Goal: Book appointment/travel/reservation

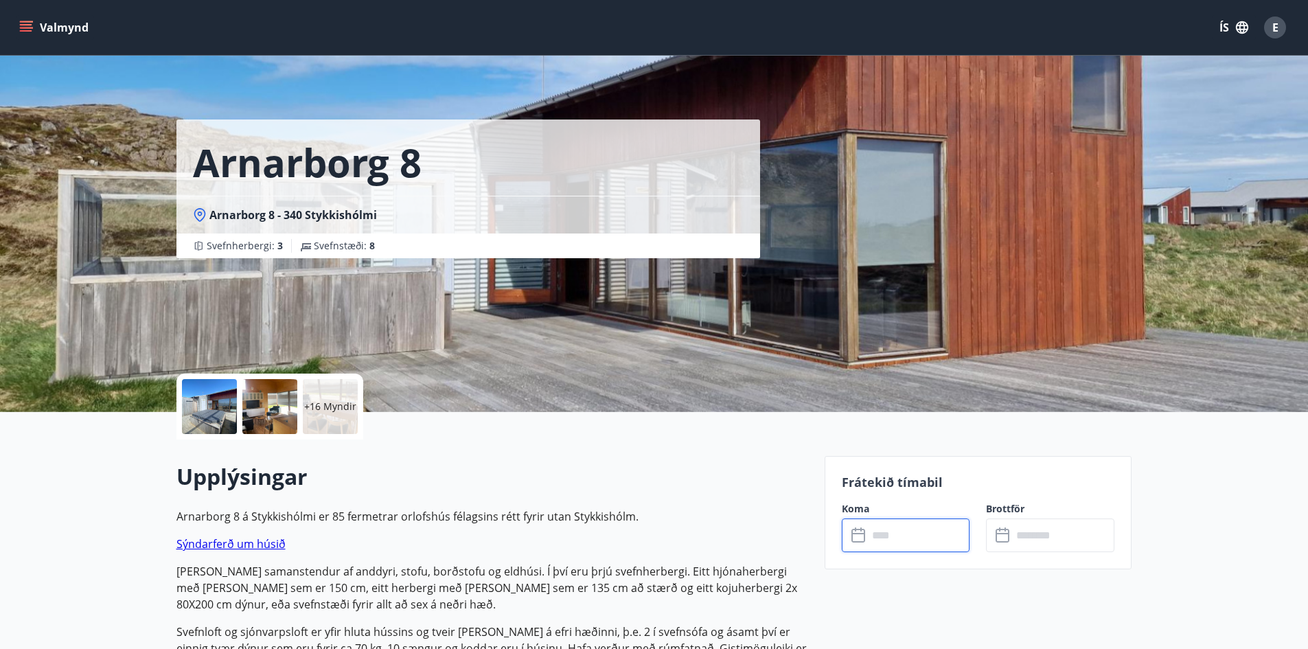
click at [18, 23] on button "Valmynd" at bounding box center [55, 27] width 78 height 25
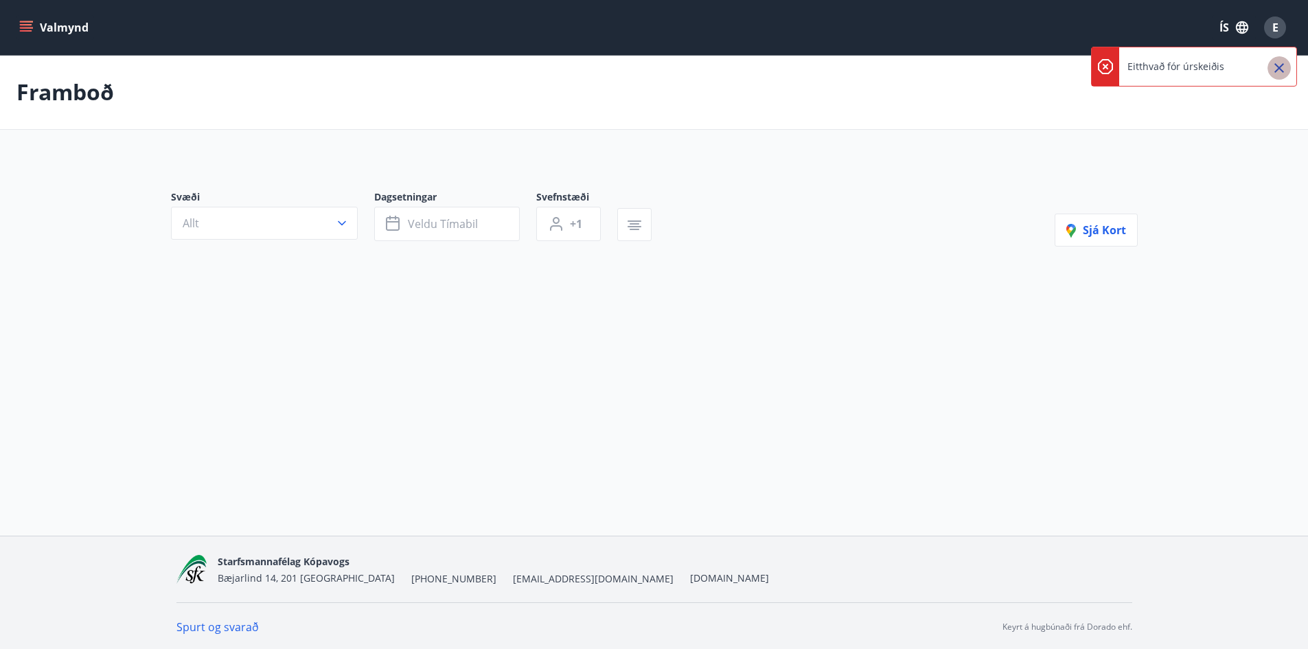
click at [1271, 69] on icon "Close" at bounding box center [1279, 68] width 16 height 16
click at [264, 219] on button "Allt" at bounding box center [264, 223] width 187 height 33
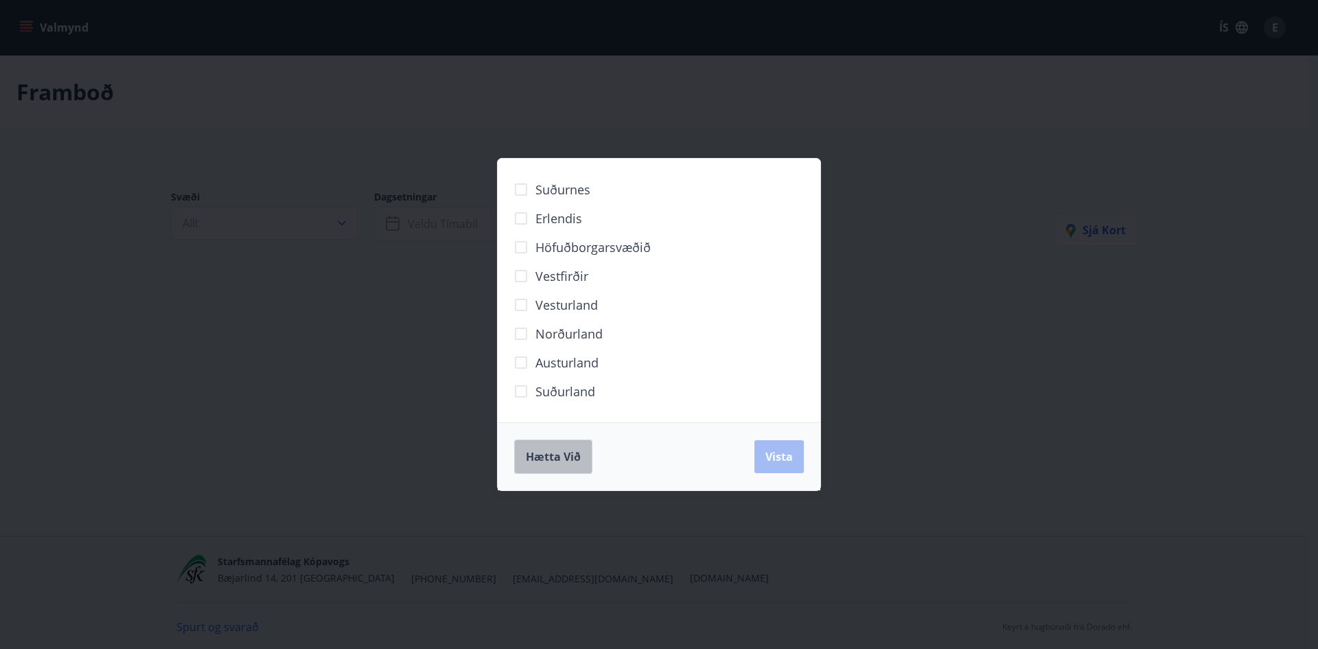
click at [562, 463] on span "Hætta við" at bounding box center [553, 456] width 55 height 15
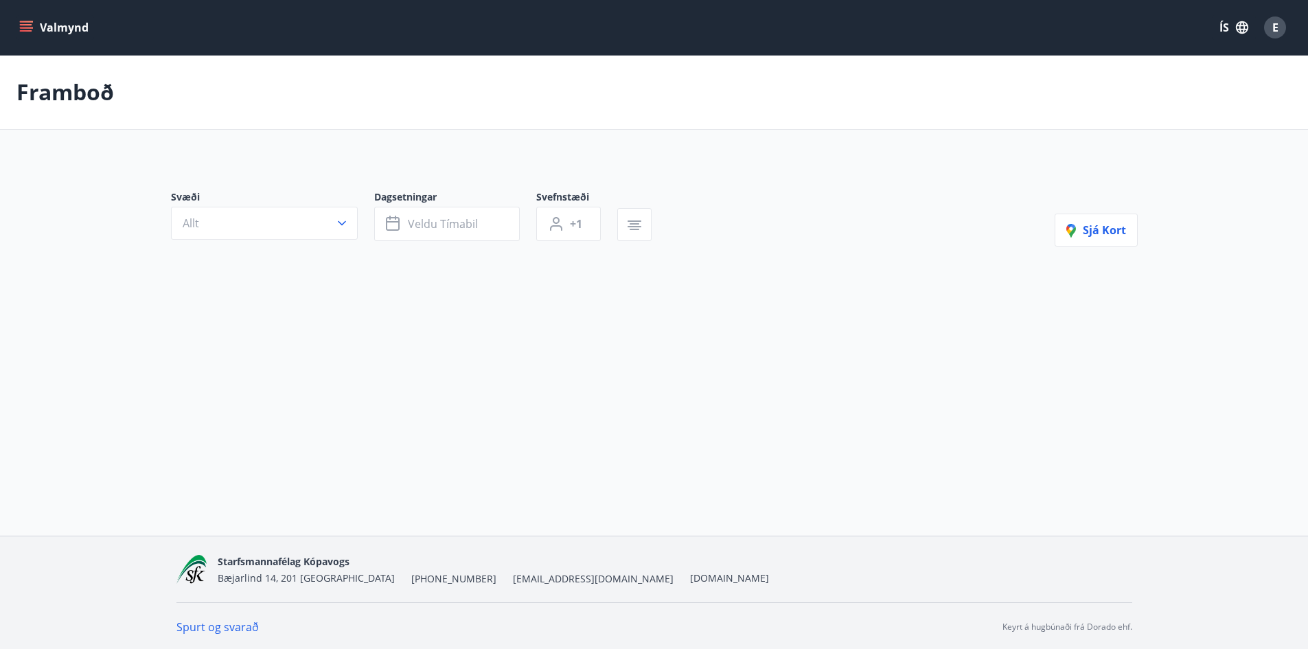
click at [71, 108] on div "Framboð" at bounding box center [654, 92] width 1308 height 75
click at [21, 27] on icon "menu" at bounding box center [27, 27] width 15 height 1
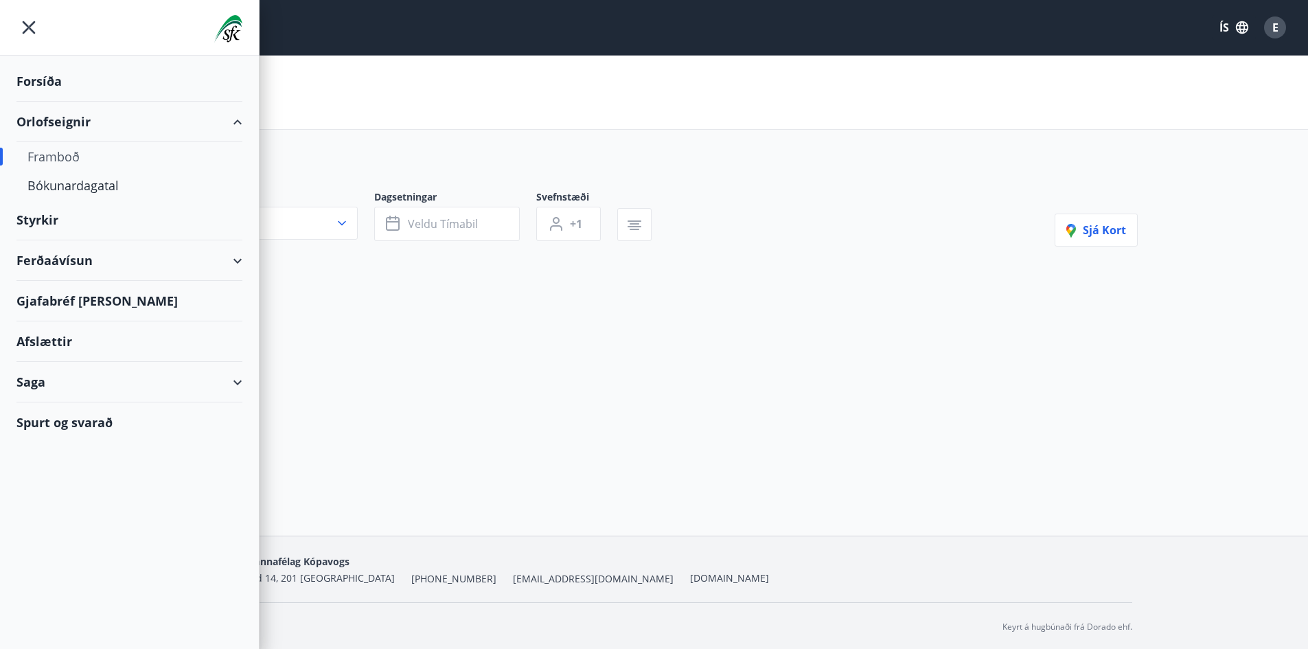
click at [70, 150] on div "Framboð" at bounding box center [129, 156] width 204 height 29
click at [34, 71] on div "Forsíða" at bounding box center [129, 81] width 226 height 40
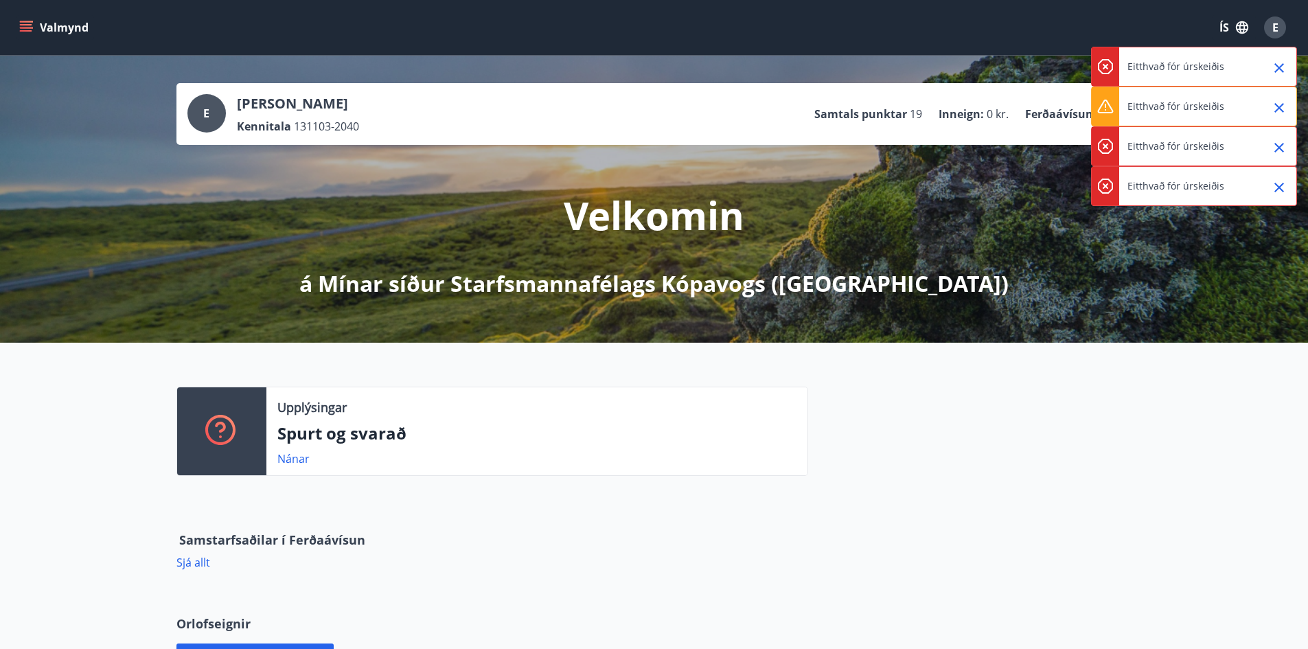
click at [1275, 69] on icon "Close" at bounding box center [1279, 68] width 16 height 16
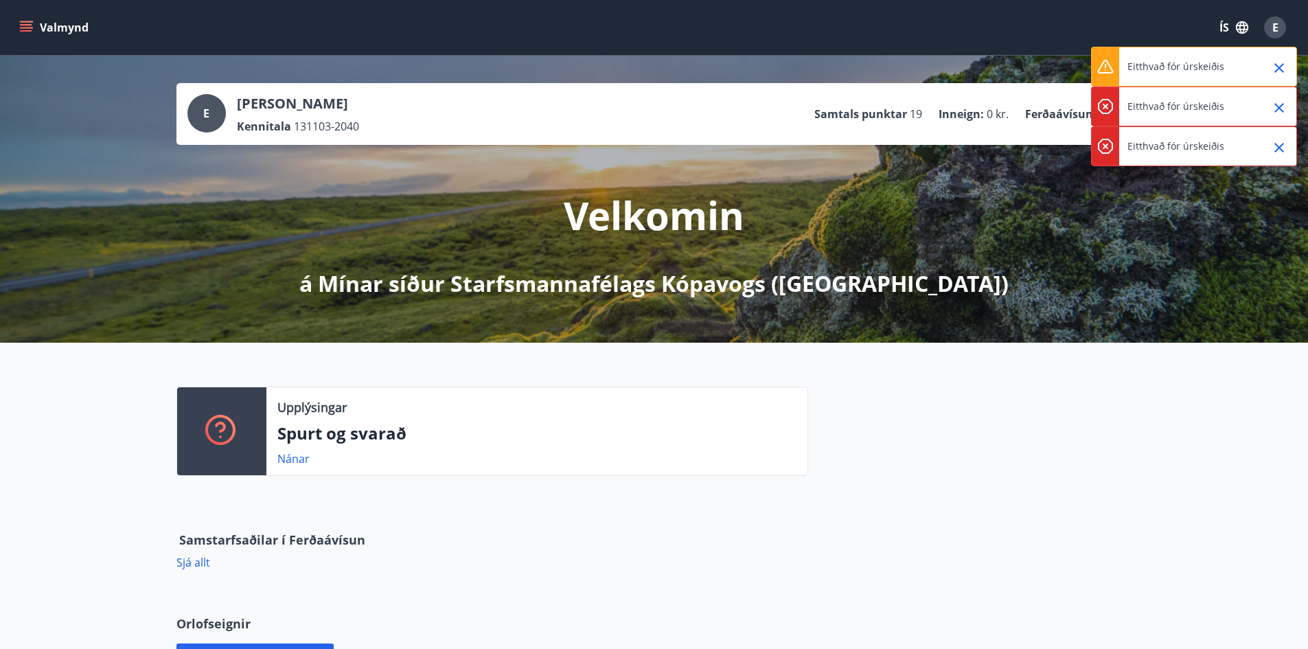
click at [1275, 69] on icon "Close" at bounding box center [1279, 68] width 16 height 16
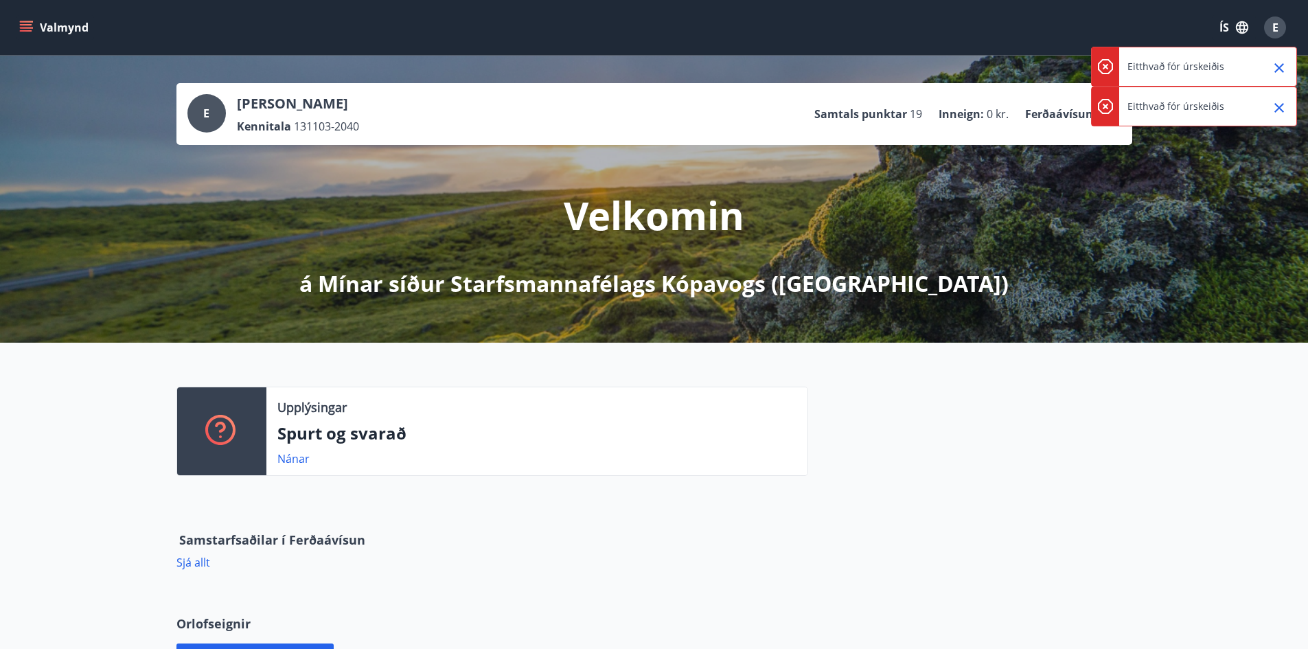
click at [1275, 69] on icon "Close" at bounding box center [1279, 68] width 16 height 16
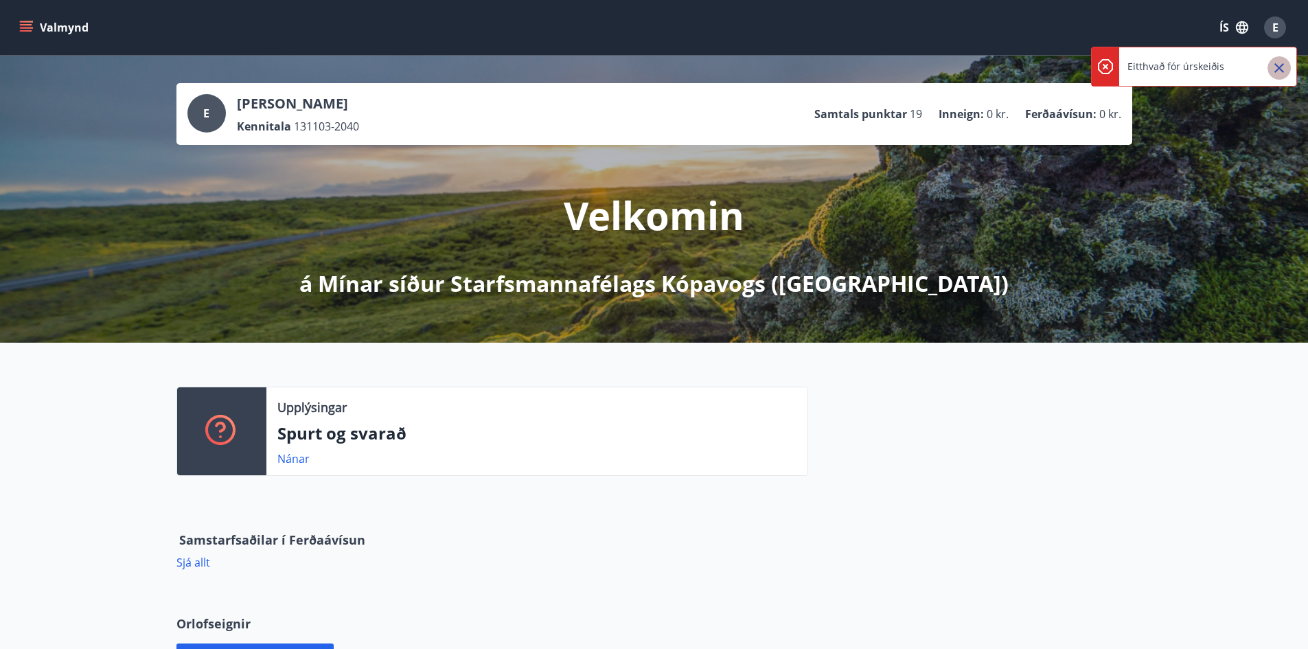
click at [1275, 69] on icon "Close" at bounding box center [1279, 68] width 16 height 16
click at [19, 21] on icon "menu" at bounding box center [26, 28] width 14 height 14
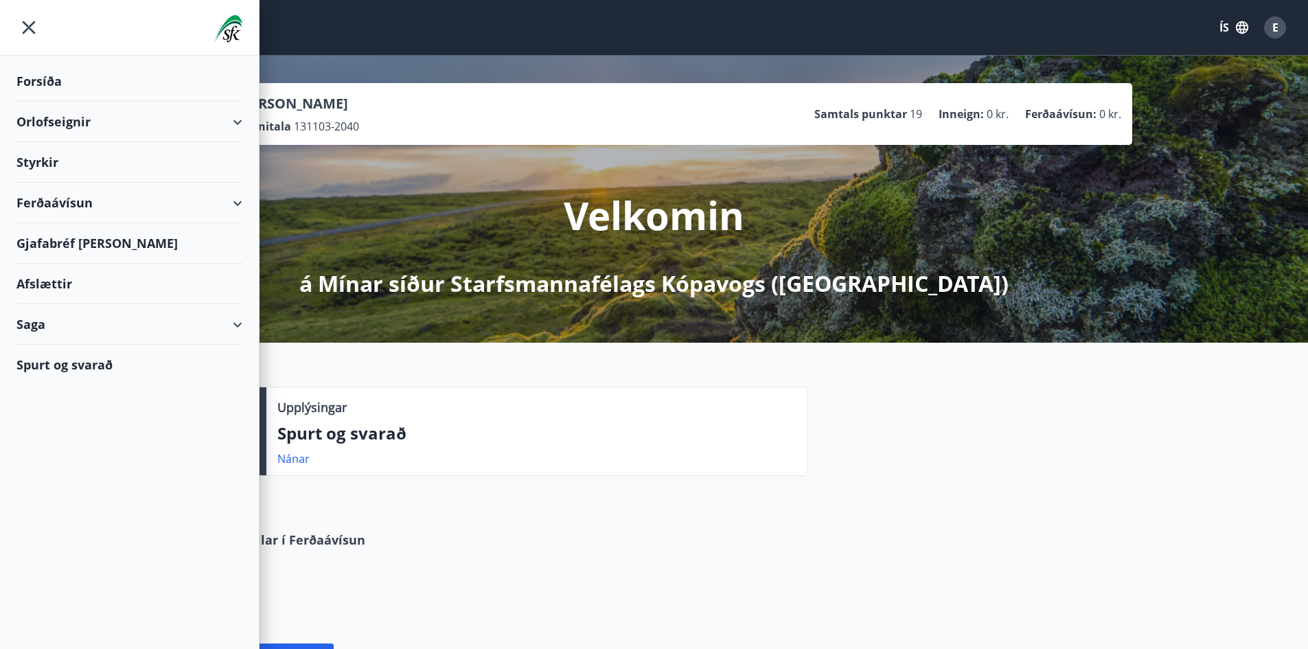
click at [78, 80] on div "Forsíða" at bounding box center [129, 81] width 226 height 40
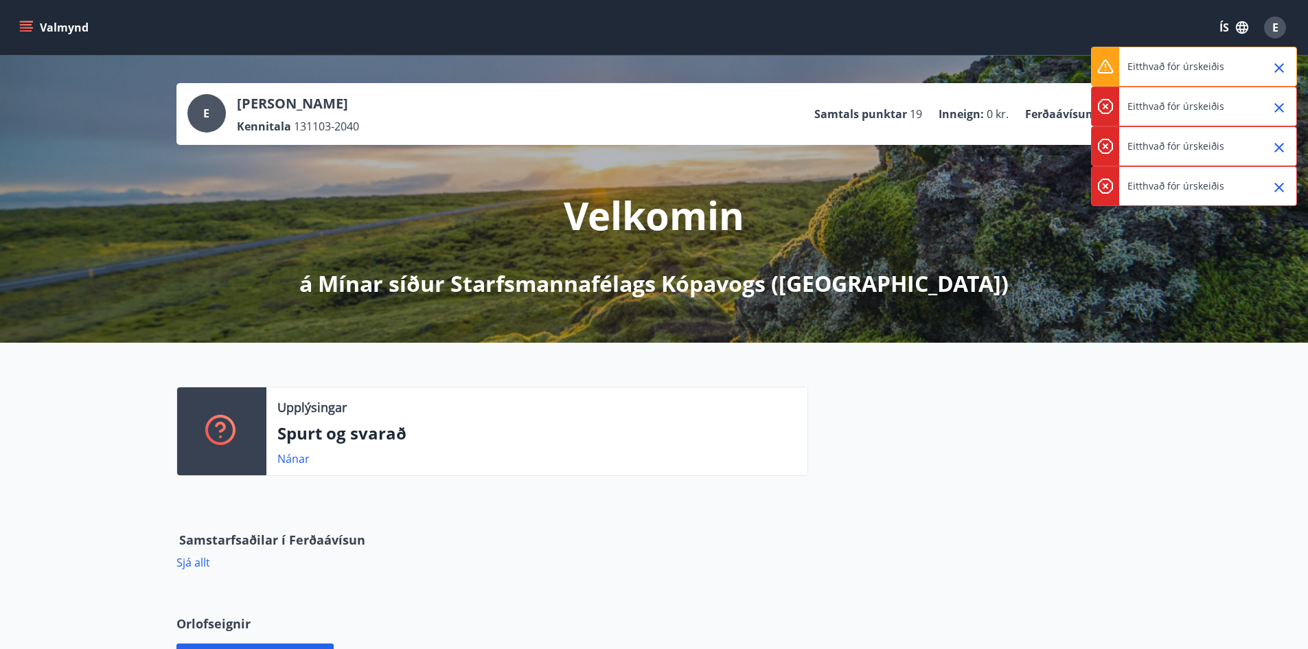
click at [20, 22] on icon "menu" at bounding box center [27, 21] width 15 height 1
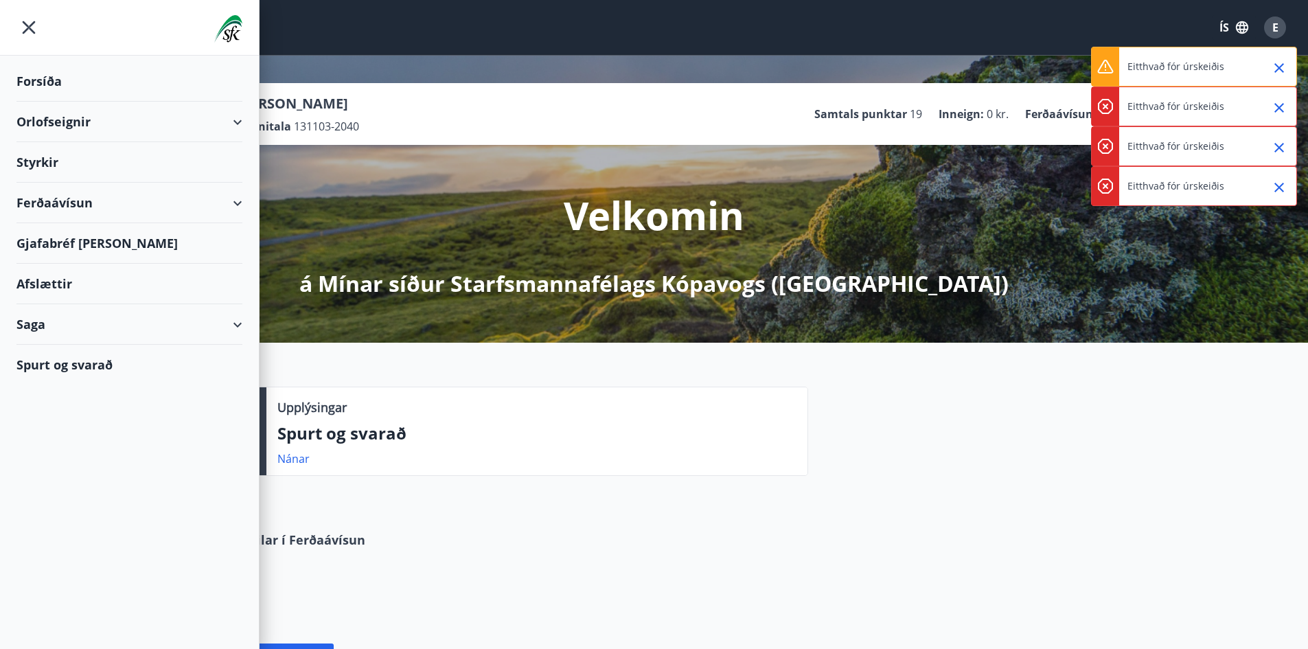
click at [78, 130] on div "Orlofseignir" at bounding box center [129, 122] width 226 height 40
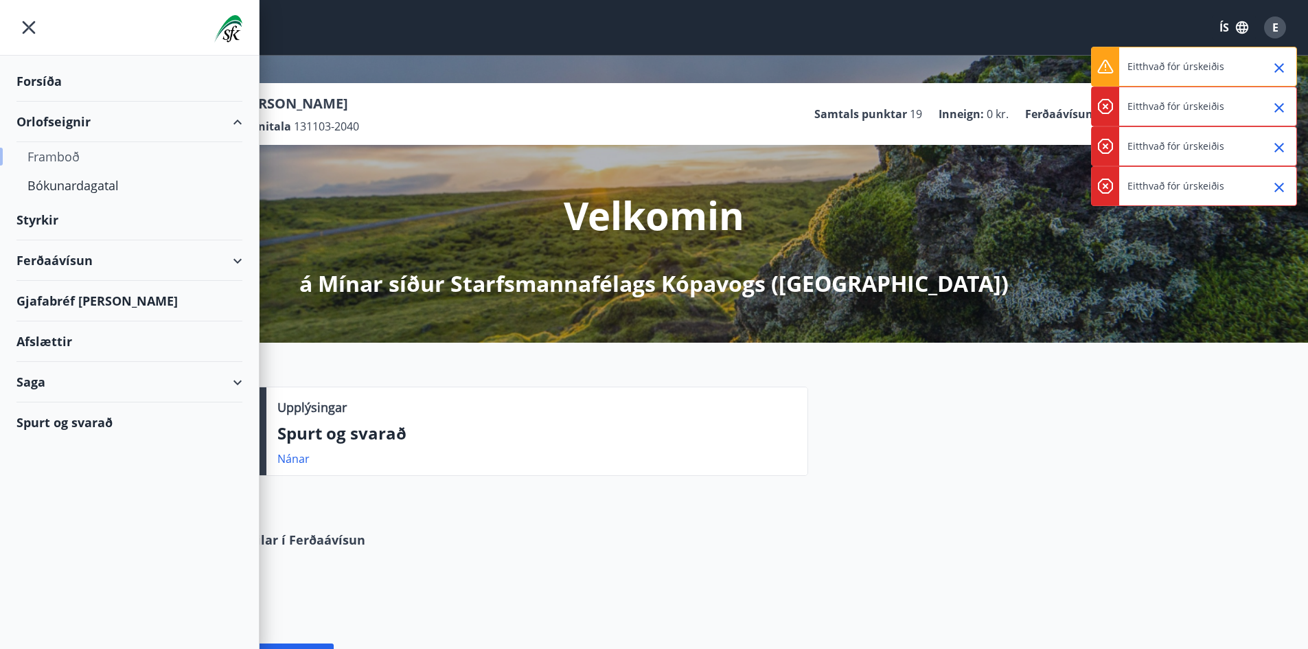
click at [80, 152] on div "Framboð" at bounding box center [129, 156] width 204 height 29
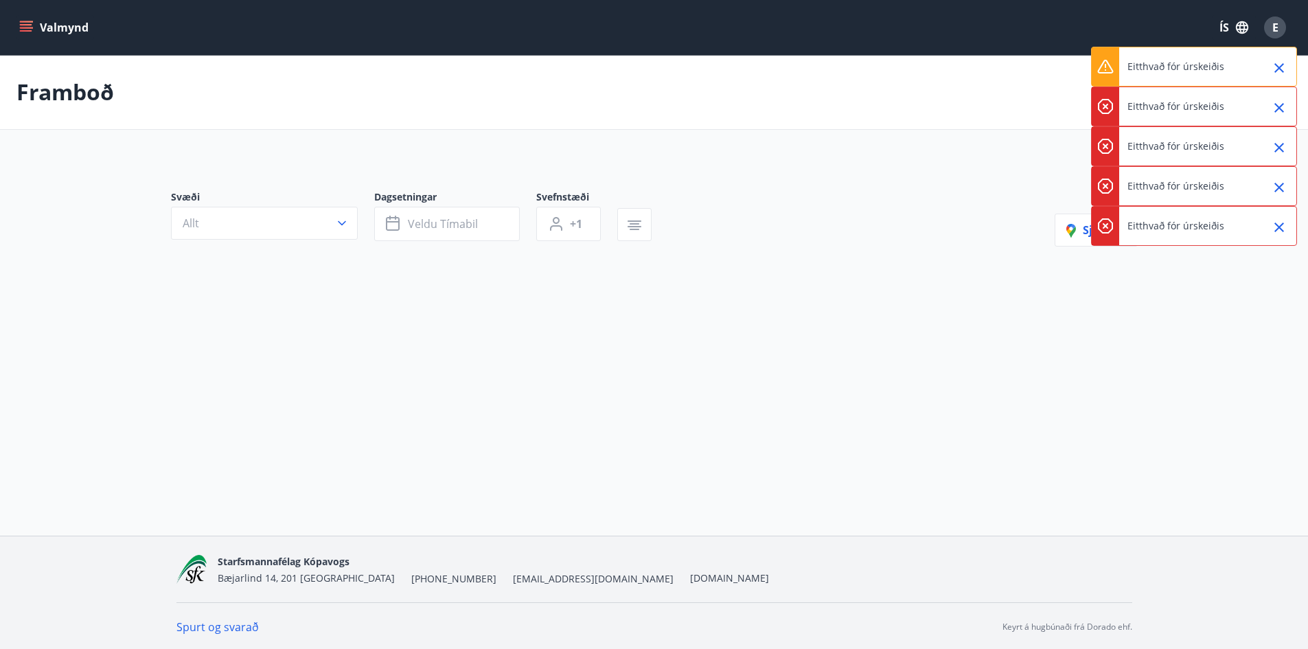
click at [1271, 69] on icon "Close" at bounding box center [1279, 68] width 16 height 16
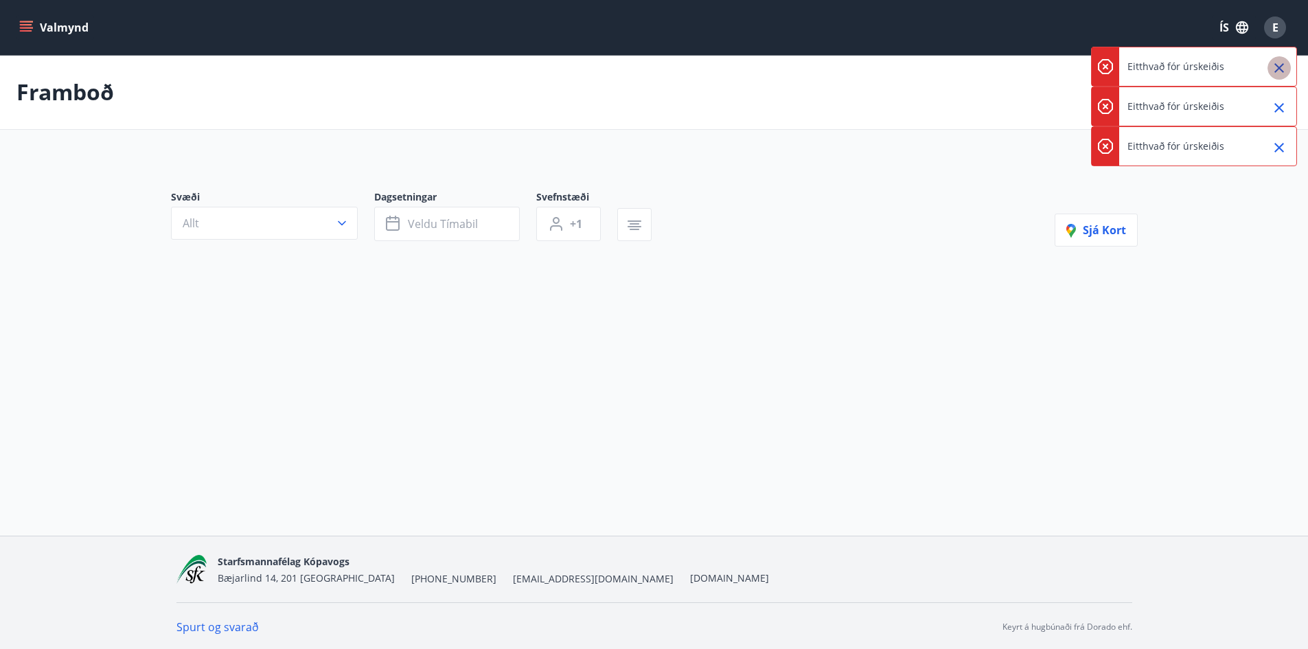
click at [1271, 69] on icon "Close" at bounding box center [1279, 68] width 16 height 16
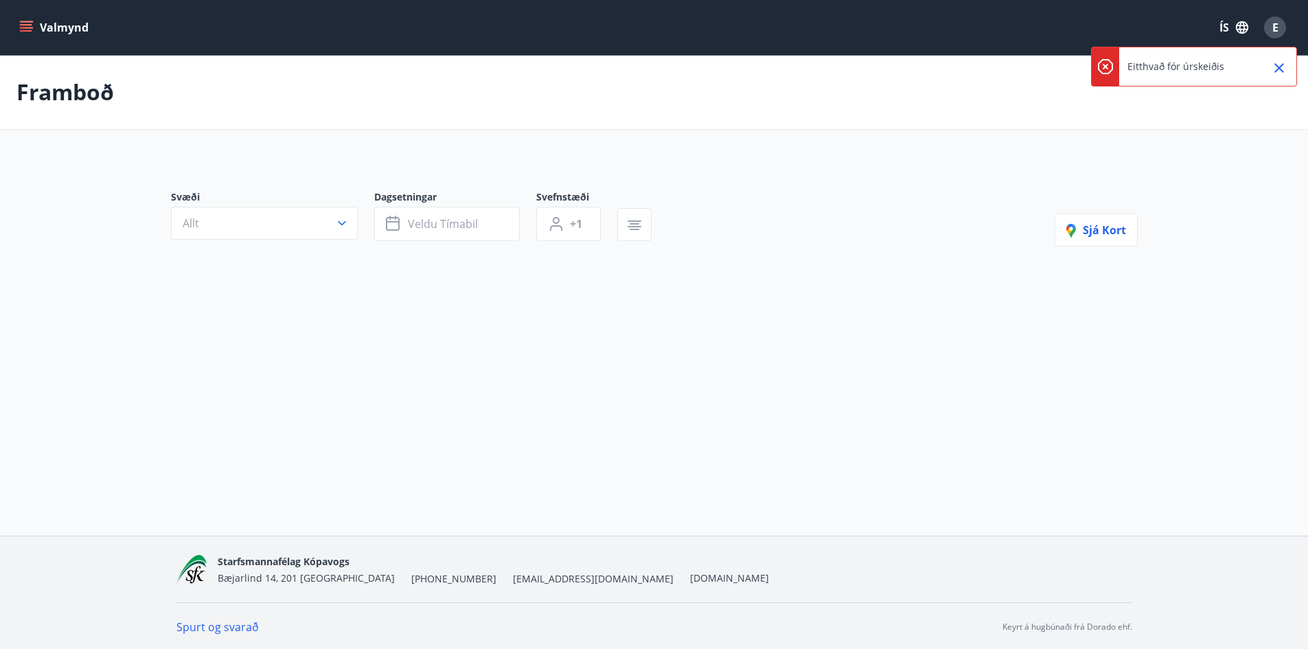
click at [1271, 69] on icon "Close" at bounding box center [1279, 68] width 16 height 16
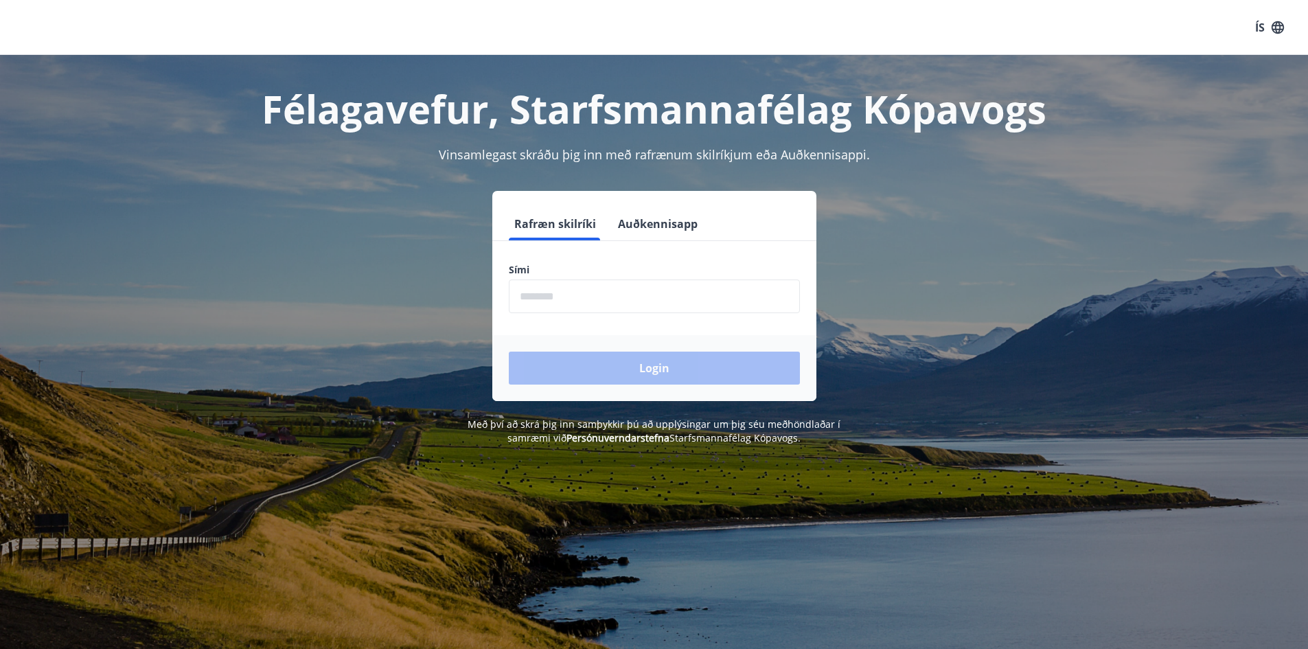
click at [580, 311] on input "phone" at bounding box center [654, 296] width 291 height 34
type input "********"
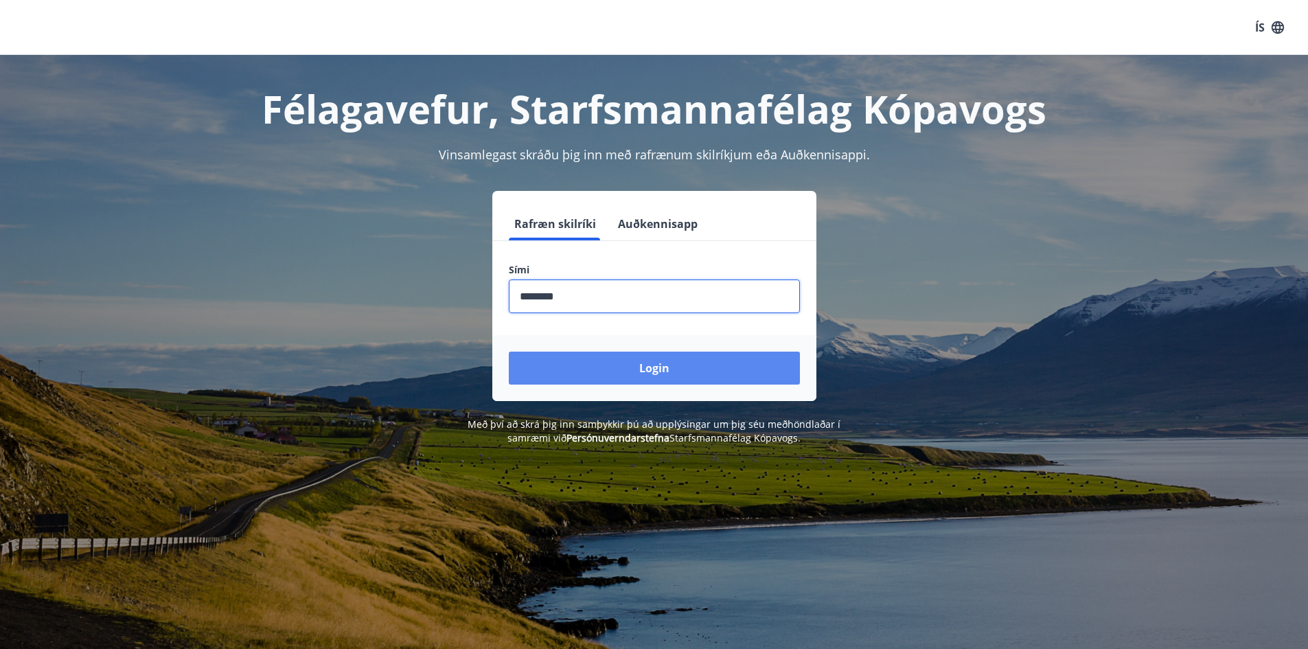
click at [605, 365] on button "Login" at bounding box center [654, 367] width 291 height 33
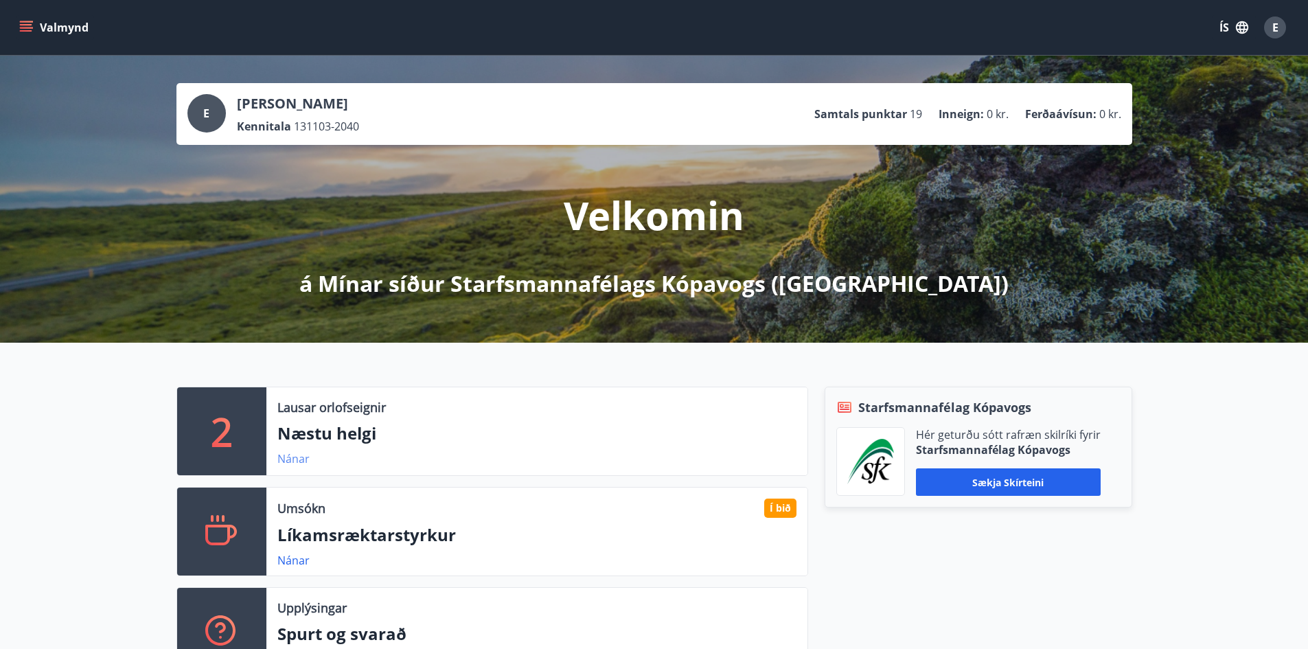
click at [294, 463] on link "Nánar" at bounding box center [293, 458] width 32 height 15
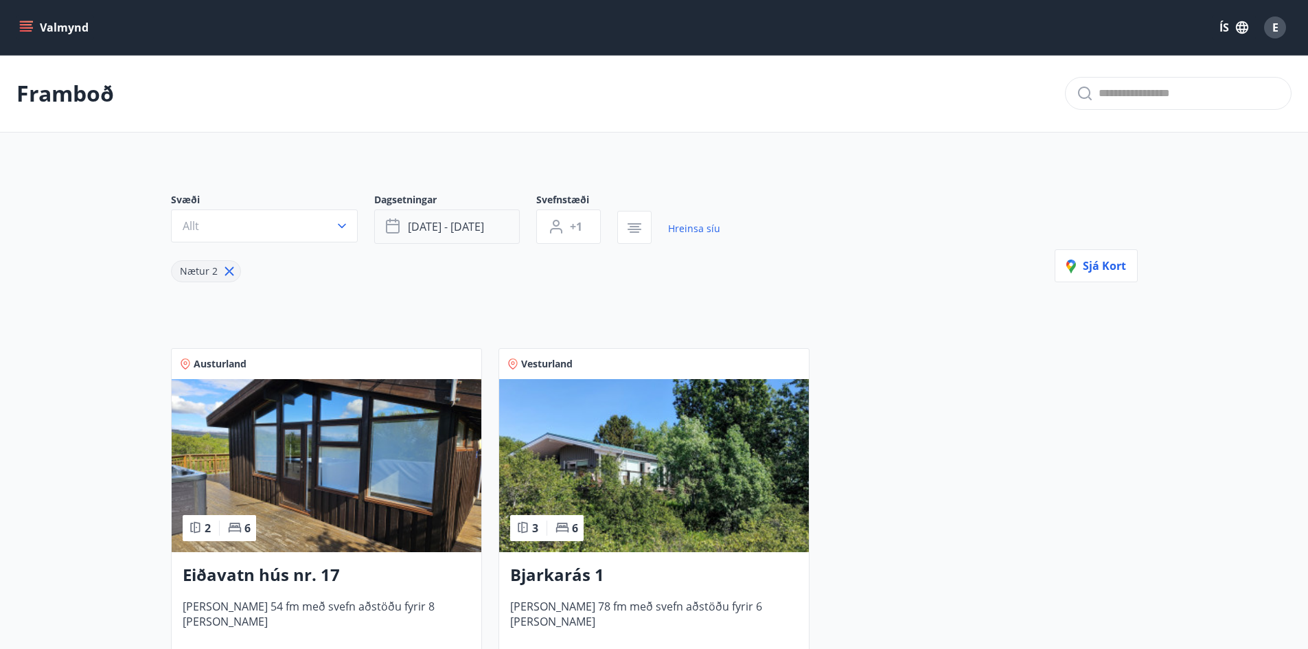
click at [424, 229] on span "[DATE] - [DATE]" at bounding box center [446, 226] width 76 height 15
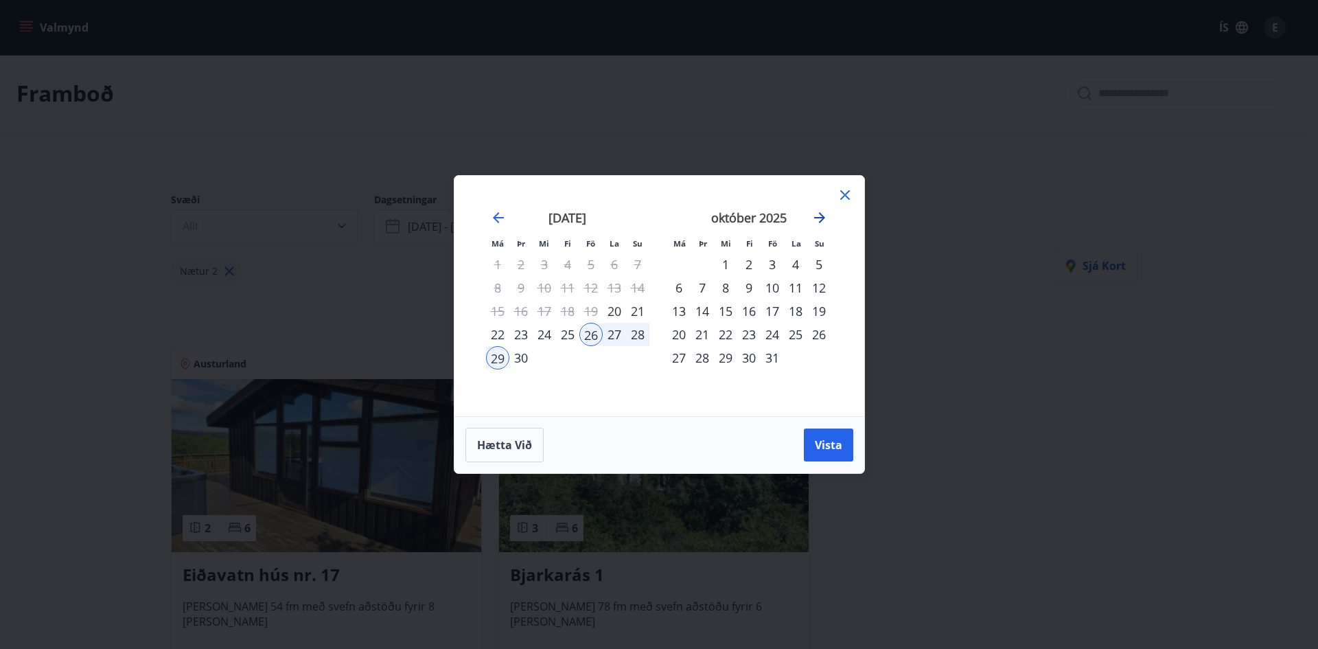
click at [819, 217] on icon "Move forward to switch to the next month." at bounding box center [819, 217] width 11 height 11
click at [779, 312] on div "14" at bounding box center [772, 310] width 23 height 23
click at [820, 315] on div "16" at bounding box center [818, 310] width 23 height 23
click at [832, 437] on button "Vista" at bounding box center [828, 444] width 49 height 33
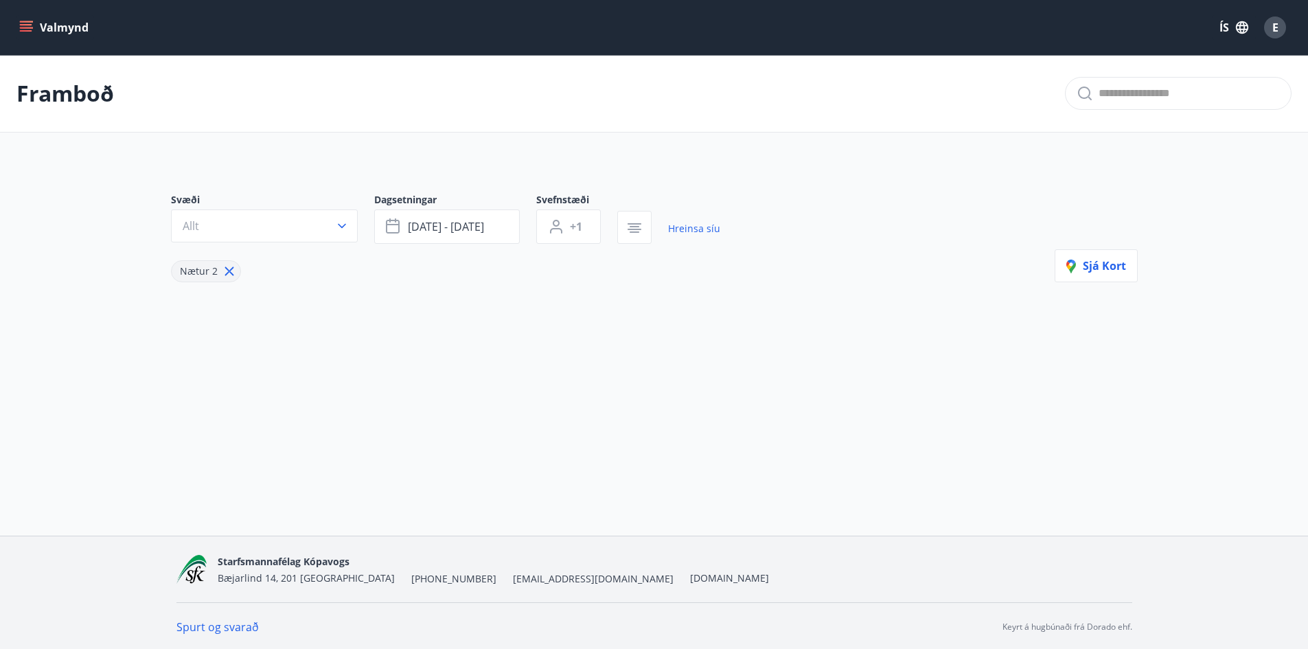
click at [233, 277] on icon at bounding box center [229, 271] width 15 height 15
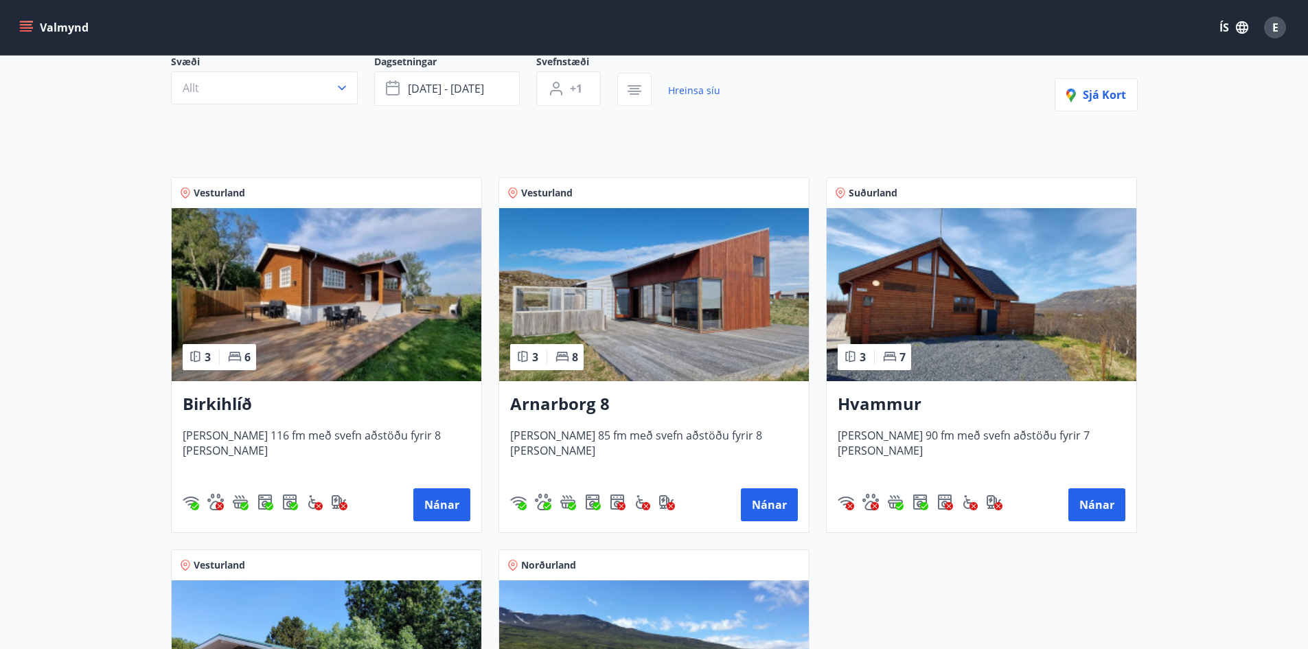
scroll to position [137, 0]
